Goal: Understand process/instructions: Learn how to perform a task or action

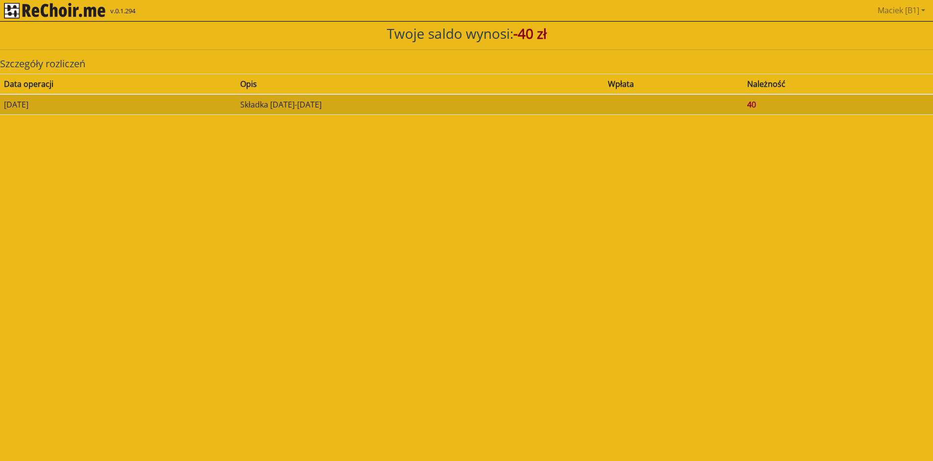
click at [651, 77] on th "Wpłata" at bounding box center [673, 84] width 139 height 21
click at [889, 7] on link "Maciek [B1]" at bounding box center [901, 10] width 55 height 20
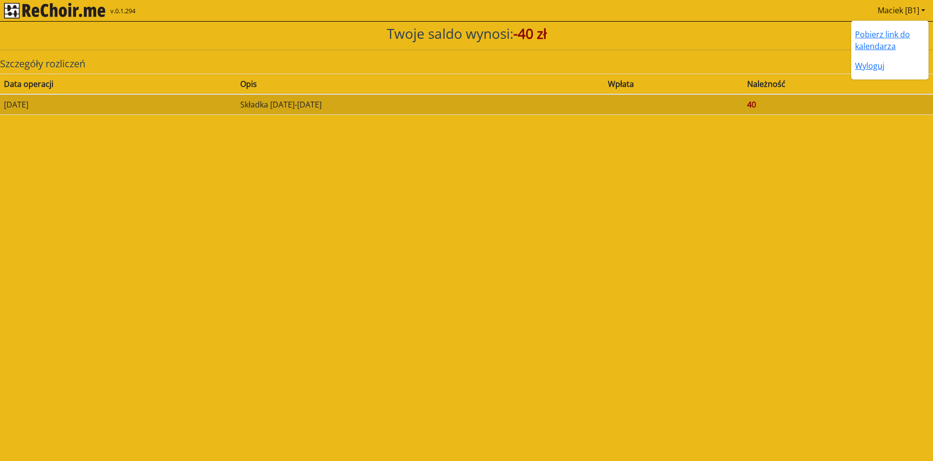
drag, startPoint x: 615, startPoint y: 181, endPoint x: 511, endPoint y: 151, distance: 108.5
click at [590, 123] on html "v.0.1.294 Maciek [B1] Pobierz link do kalendarza Wyloguj Twoje saldo wynosi: -4…" at bounding box center [466, 61] width 933 height 123
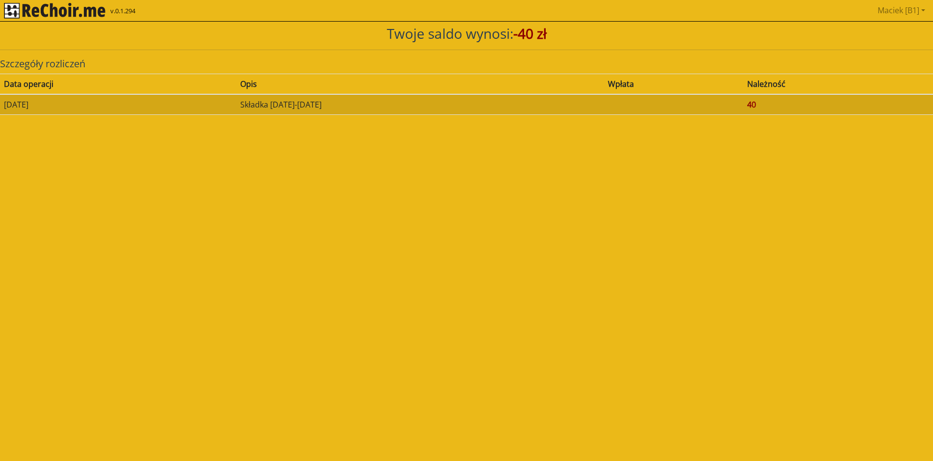
click at [51, 5] on img "rekłajer mi" at bounding box center [55, 11] width 102 height 16
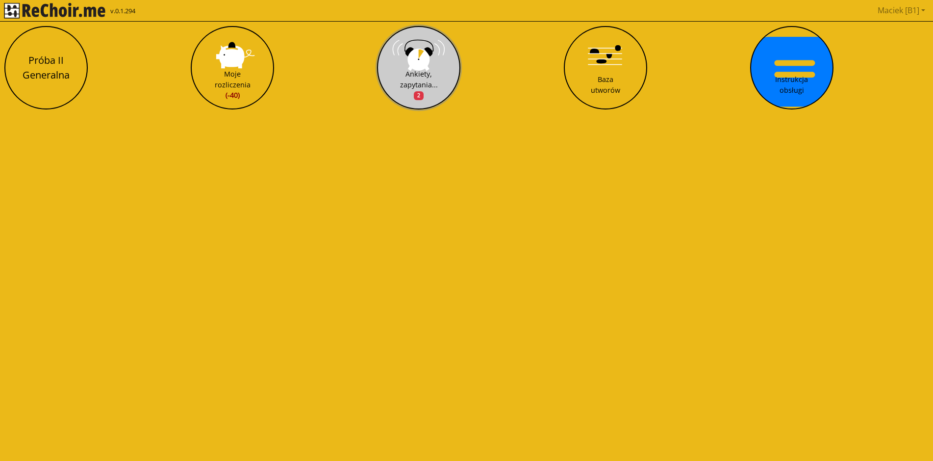
click at [441, 86] on button "Ankiety, zapytania... 2" at bounding box center [418, 67] width 83 height 83
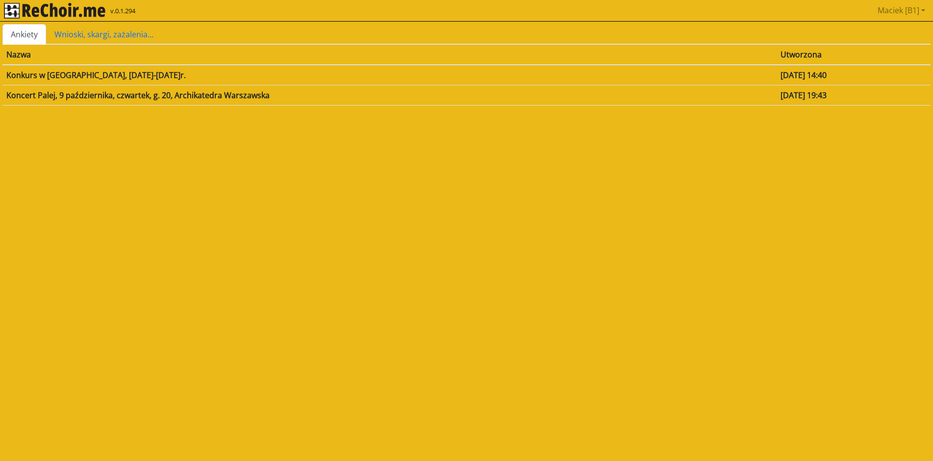
click at [12, 10] on img "rekłajer mi" at bounding box center [55, 11] width 102 height 16
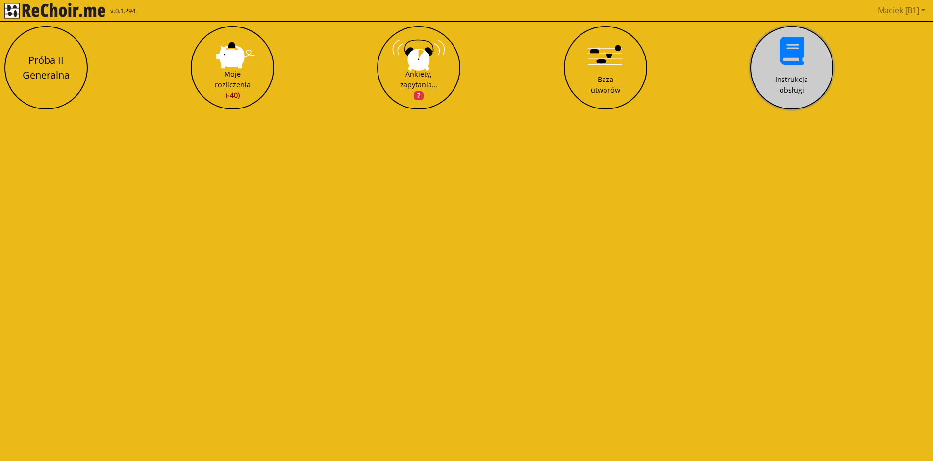
click at [785, 77] on div "Instrukcja obsługi" at bounding box center [791, 84] width 33 height 21
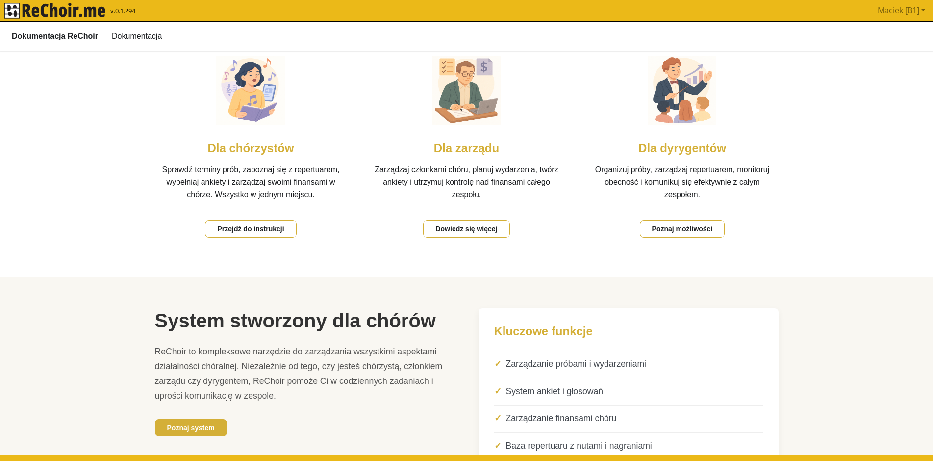
scroll to position [350, 0]
